Goal: Browse casually

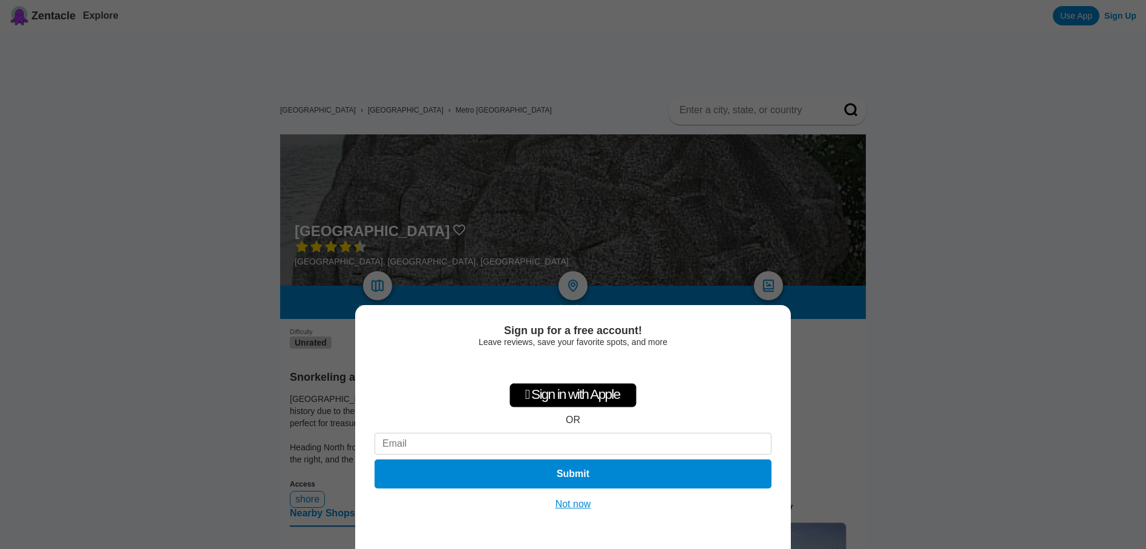
click at [557, 508] on button "Not now" at bounding box center [573, 504] width 43 height 12
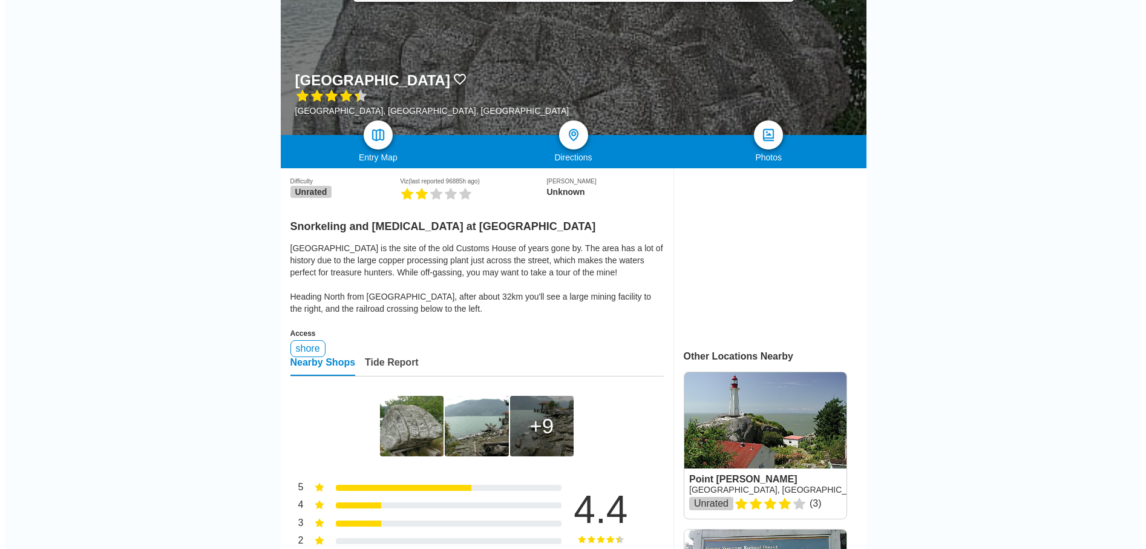
scroll to position [182, 0]
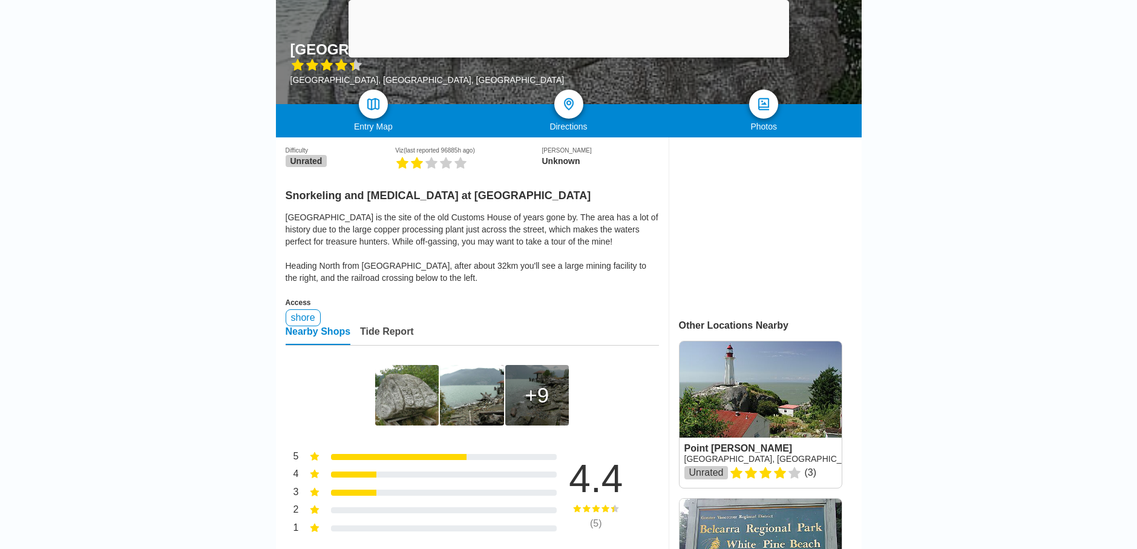
click at [432, 404] on img at bounding box center [407, 395] width 64 height 61
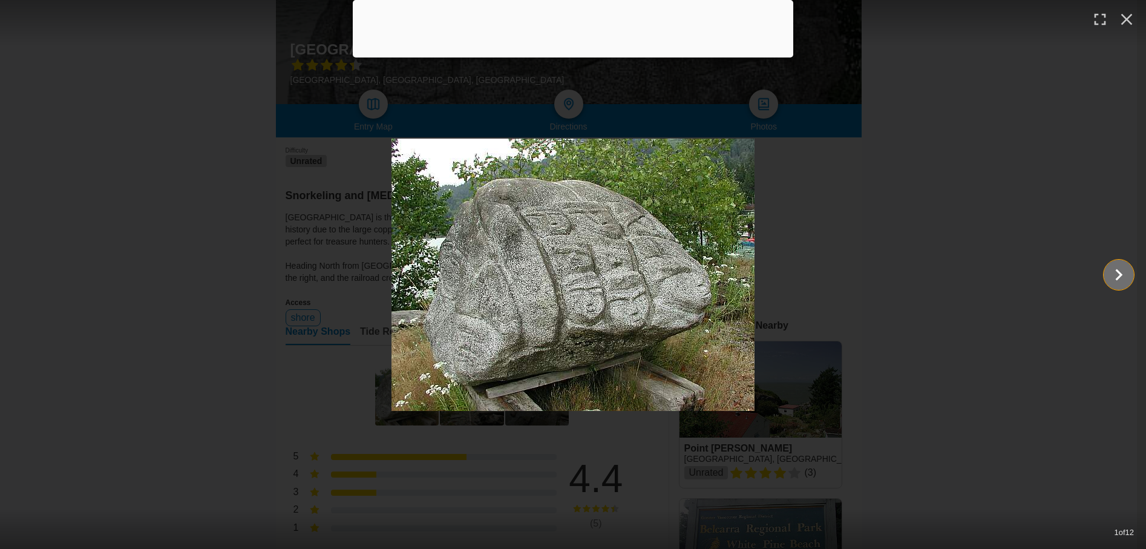
click at [1114, 271] on icon "Show slide 2 of 12" at bounding box center [1119, 274] width 23 height 29
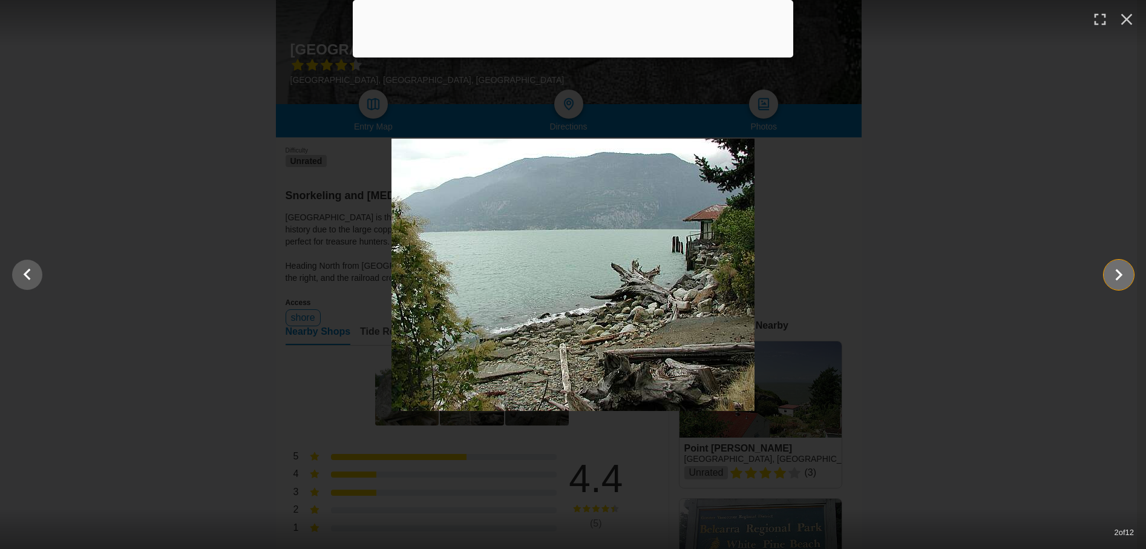
click at [1114, 271] on icon "Show slide 3 of 12" at bounding box center [1119, 274] width 23 height 29
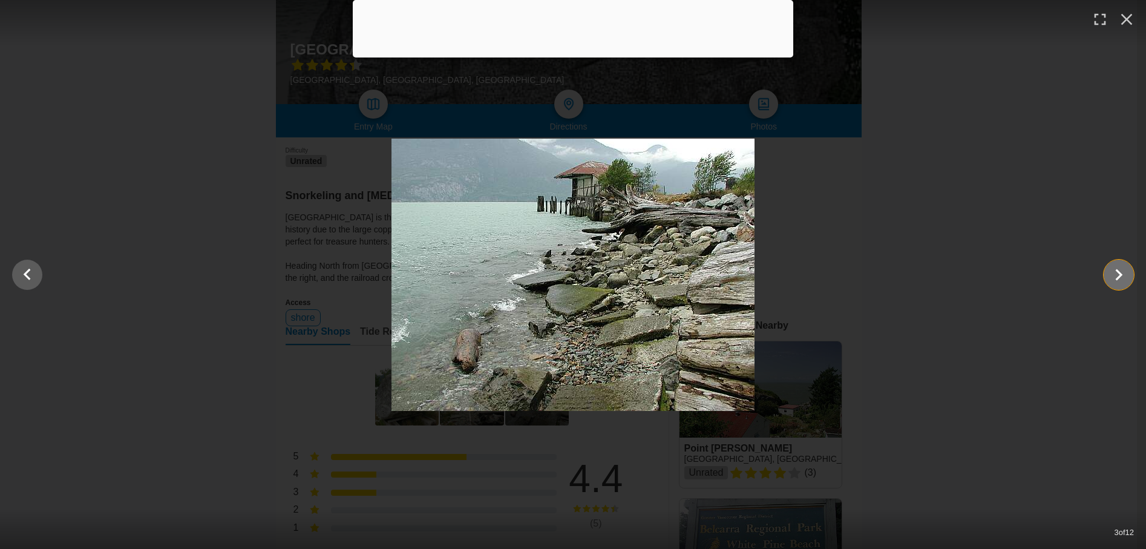
click at [1114, 271] on icon "Show slide 4 of 12" at bounding box center [1119, 274] width 23 height 29
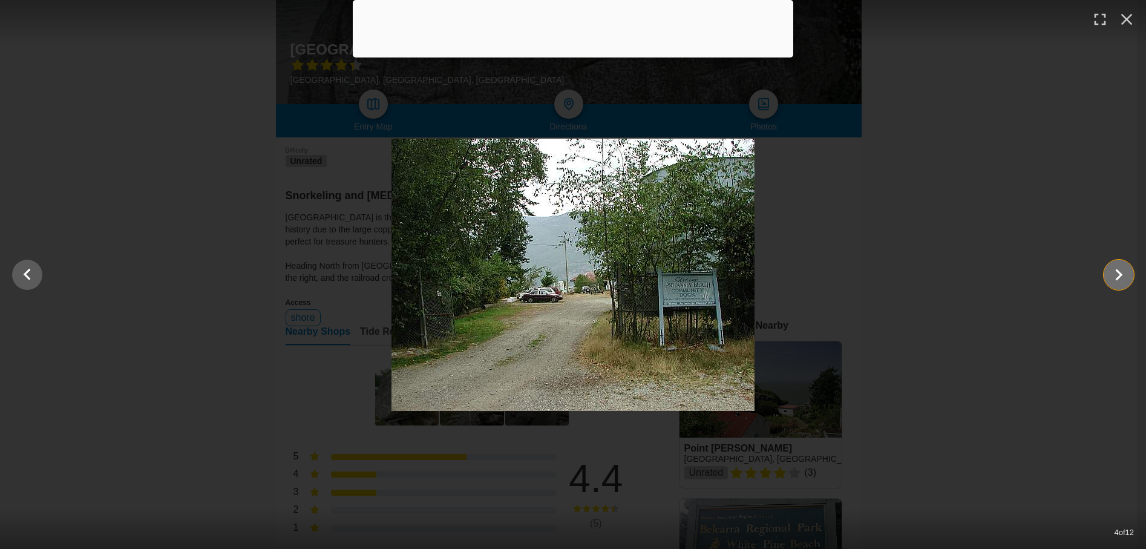
click at [1114, 271] on icon "Show slide 5 of 12" at bounding box center [1119, 274] width 23 height 29
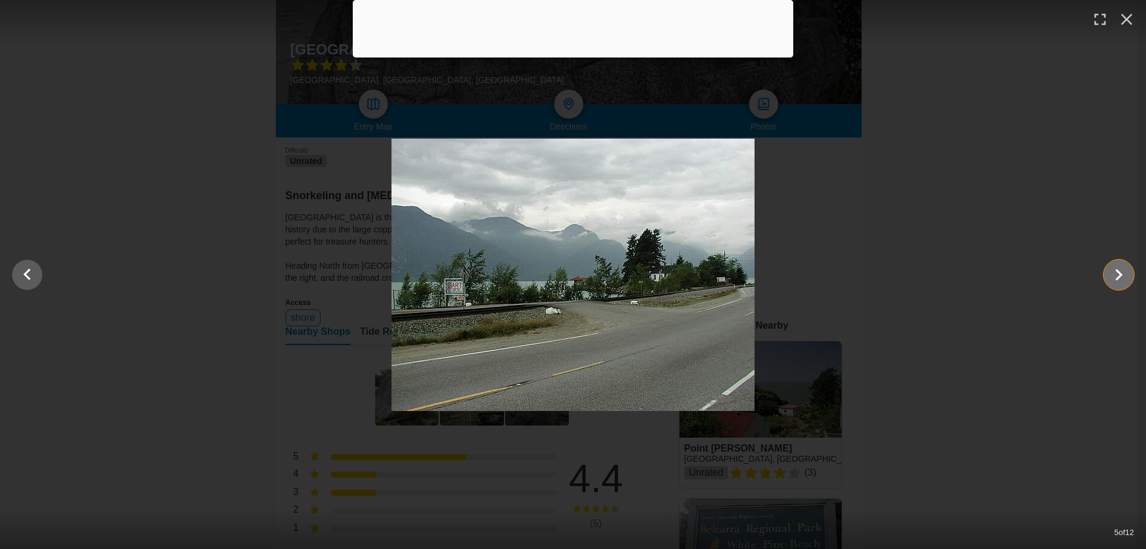
click at [1114, 271] on icon "Show slide 6 of 12" at bounding box center [1119, 274] width 23 height 29
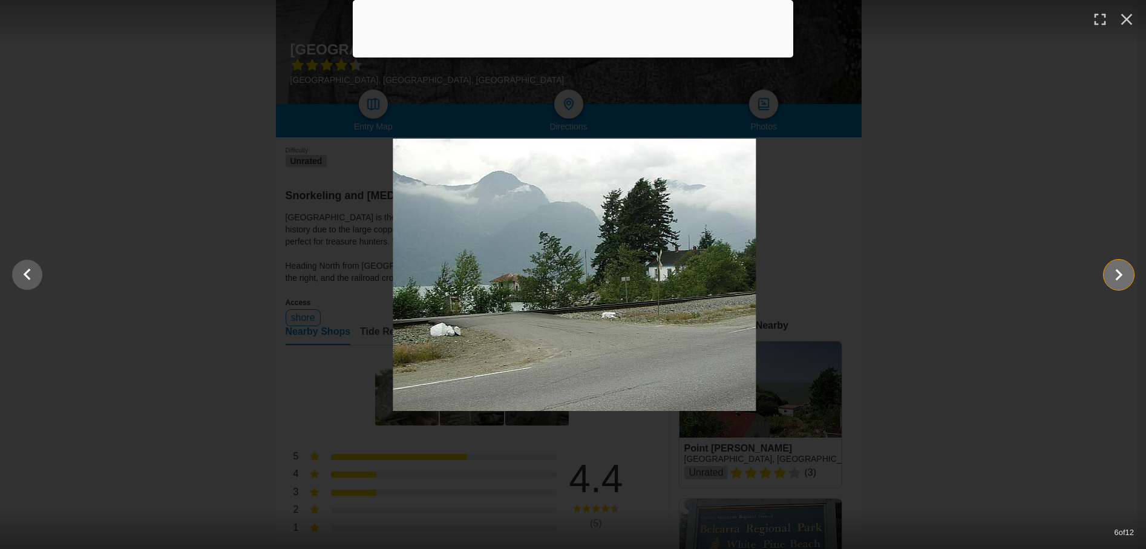
click at [1114, 271] on icon "Show slide 7 of 12" at bounding box center [1119, 274] width 23 height 29
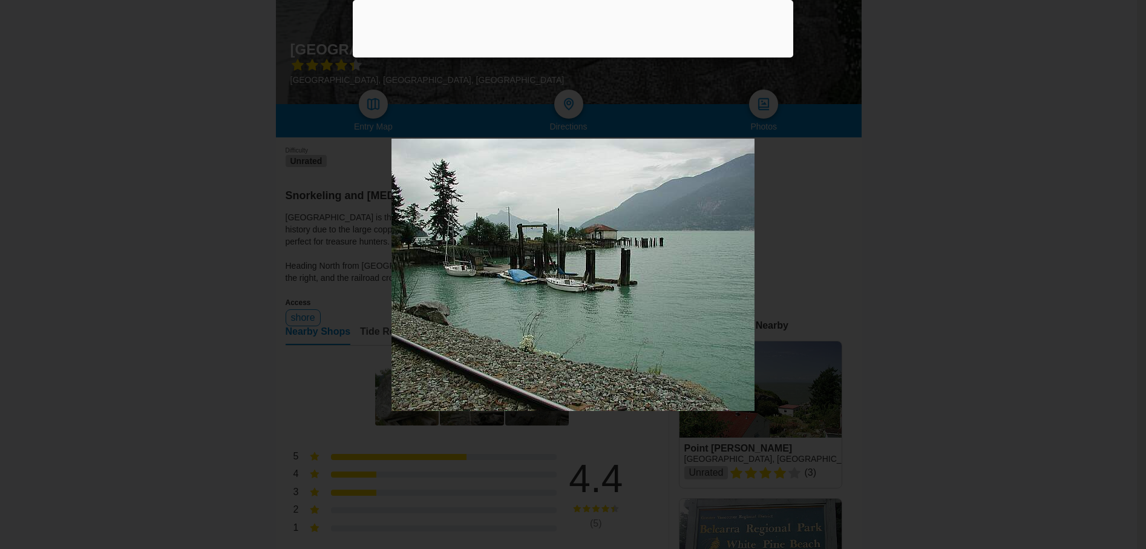
click at [1114, 271] on icon "Show slide 8 of 12" at bounding box center [1119, 274] width 23 height 29
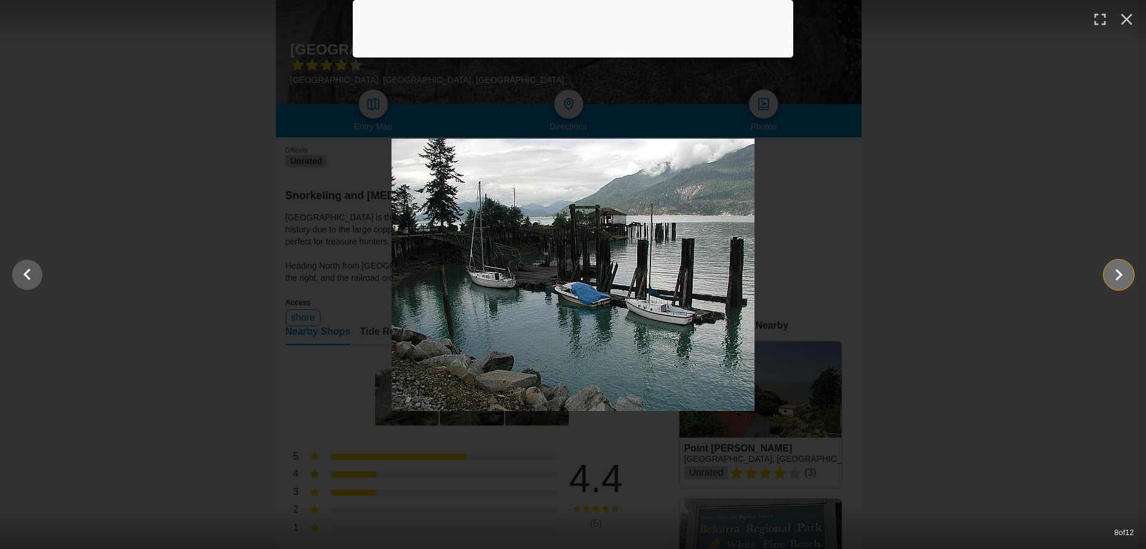
click at [1114, 271] on icon "Show slide 9 of 12" at bounding box center [1119, 274] width 23 height 29
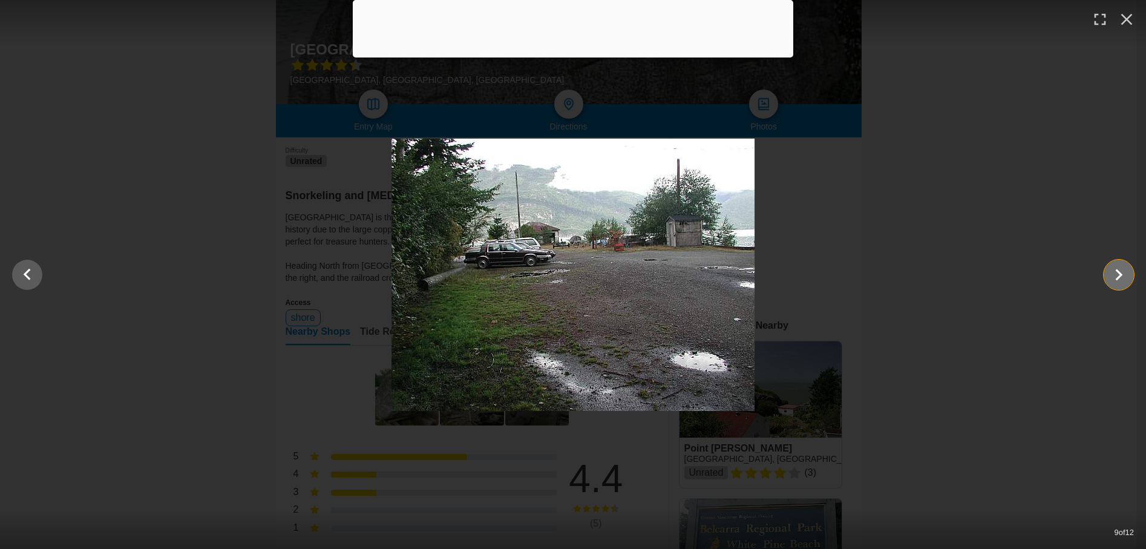
click at [1114, 271] on icon "Show slide 10 of 12" at bounding box center [1119, 274] width 23 height 29
